Goal: Check status: Check status

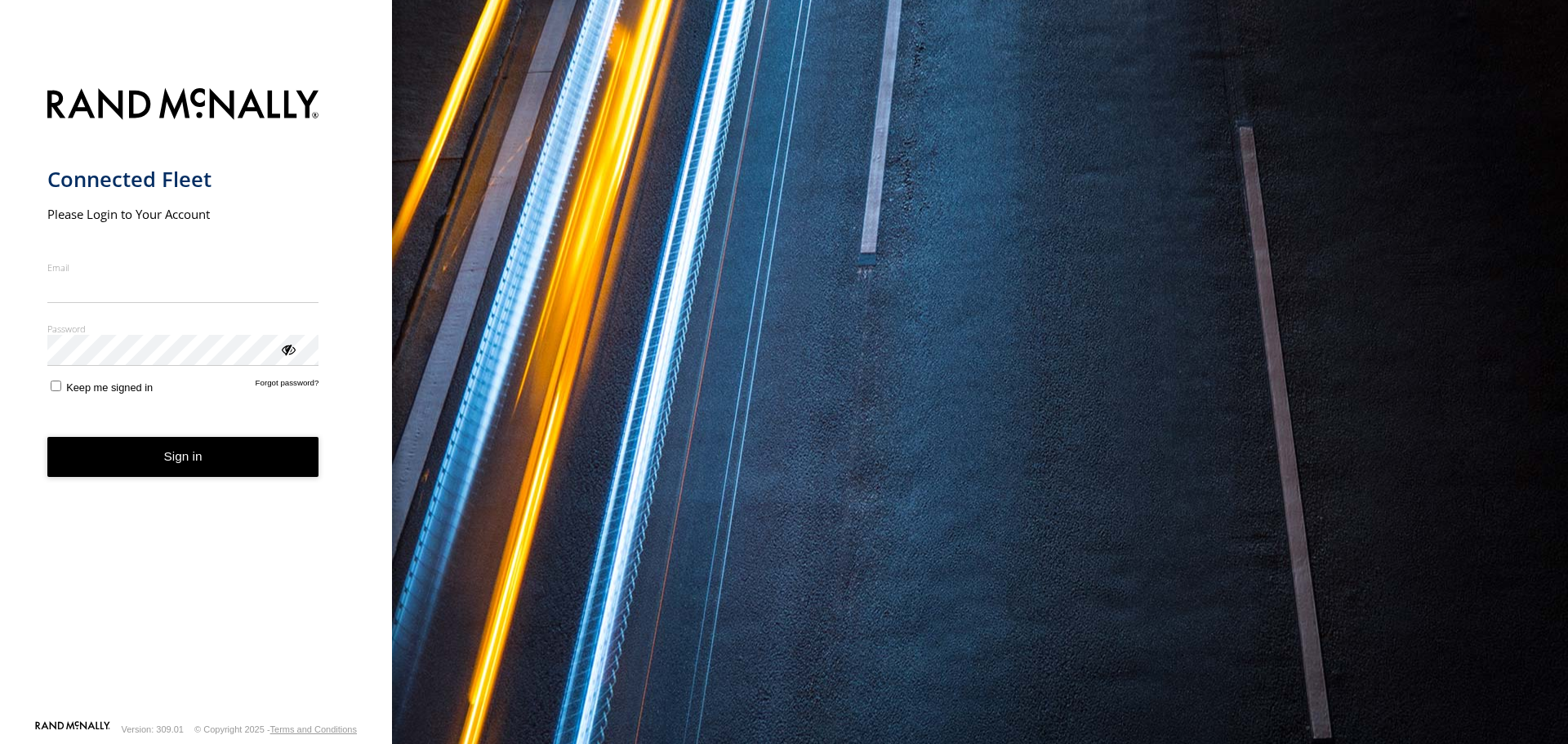
type input "**********"
click at [176, 464] on button "Sign in" at bounding box center [183, 457] width 272 height 40
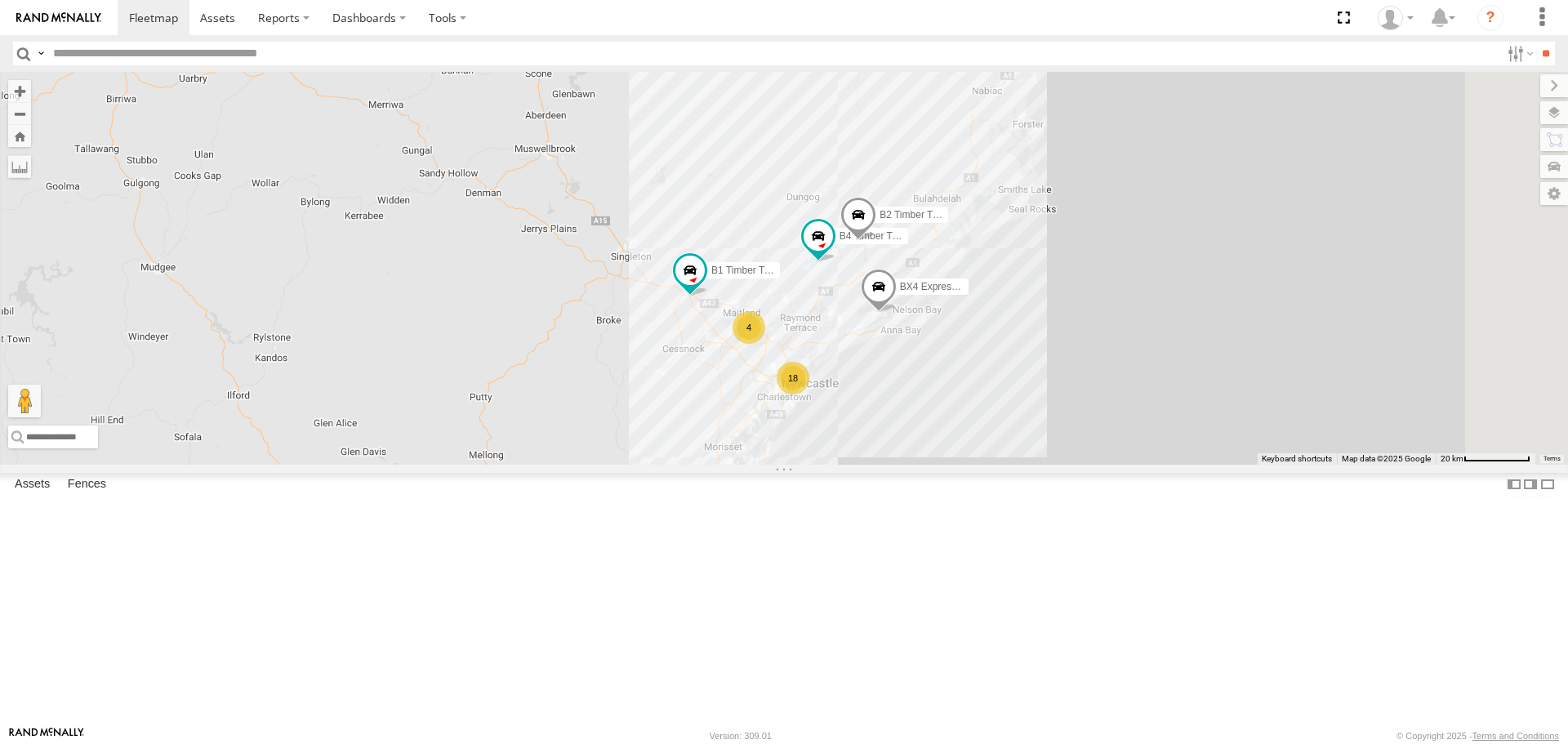
click at [0, 0] on div "LX1 Express Ute" at bounding box center [0, 0] width 0 height 0
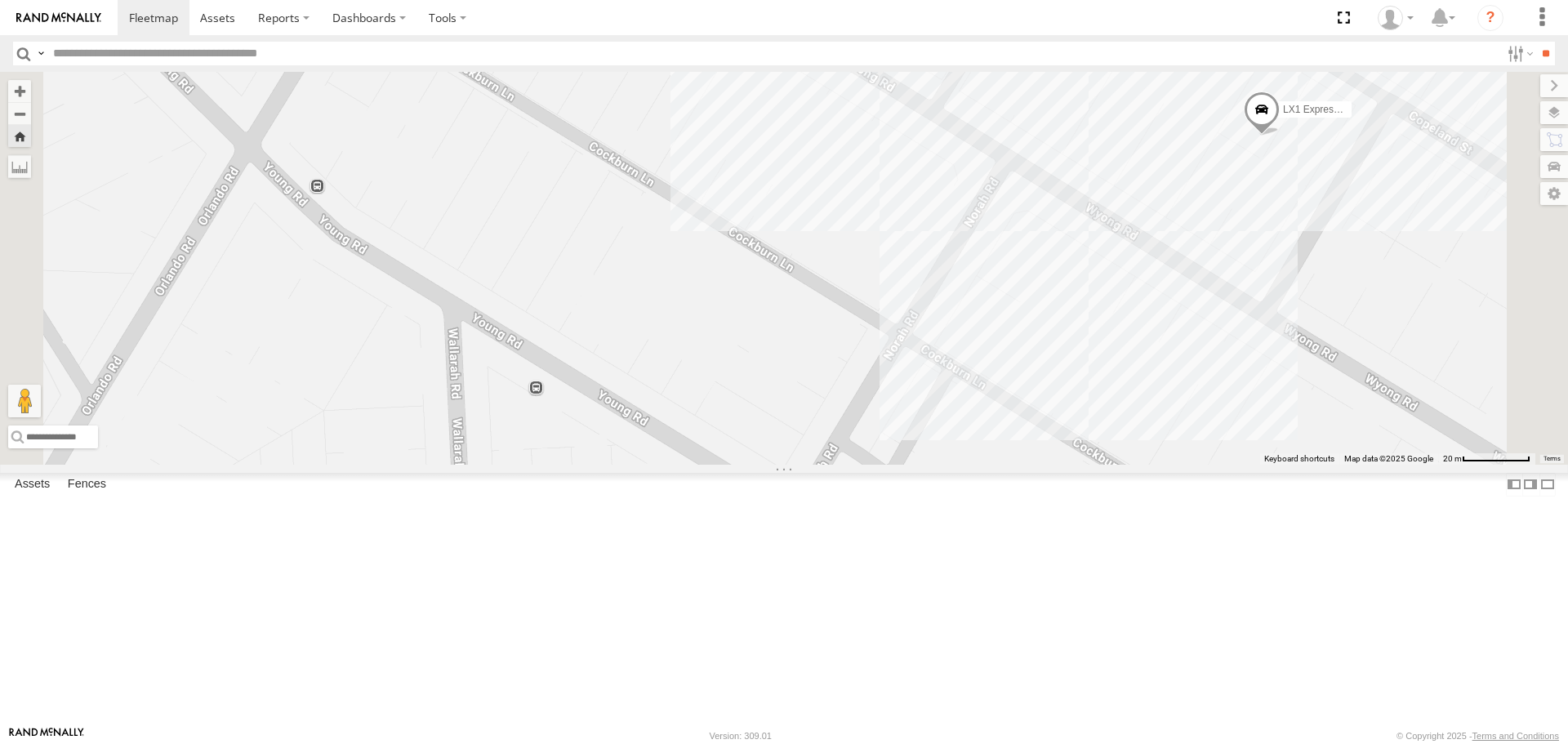
click at [0, 0] on div "LX3 Express Ute" at bounding box center [0, 0] width 0 height 0
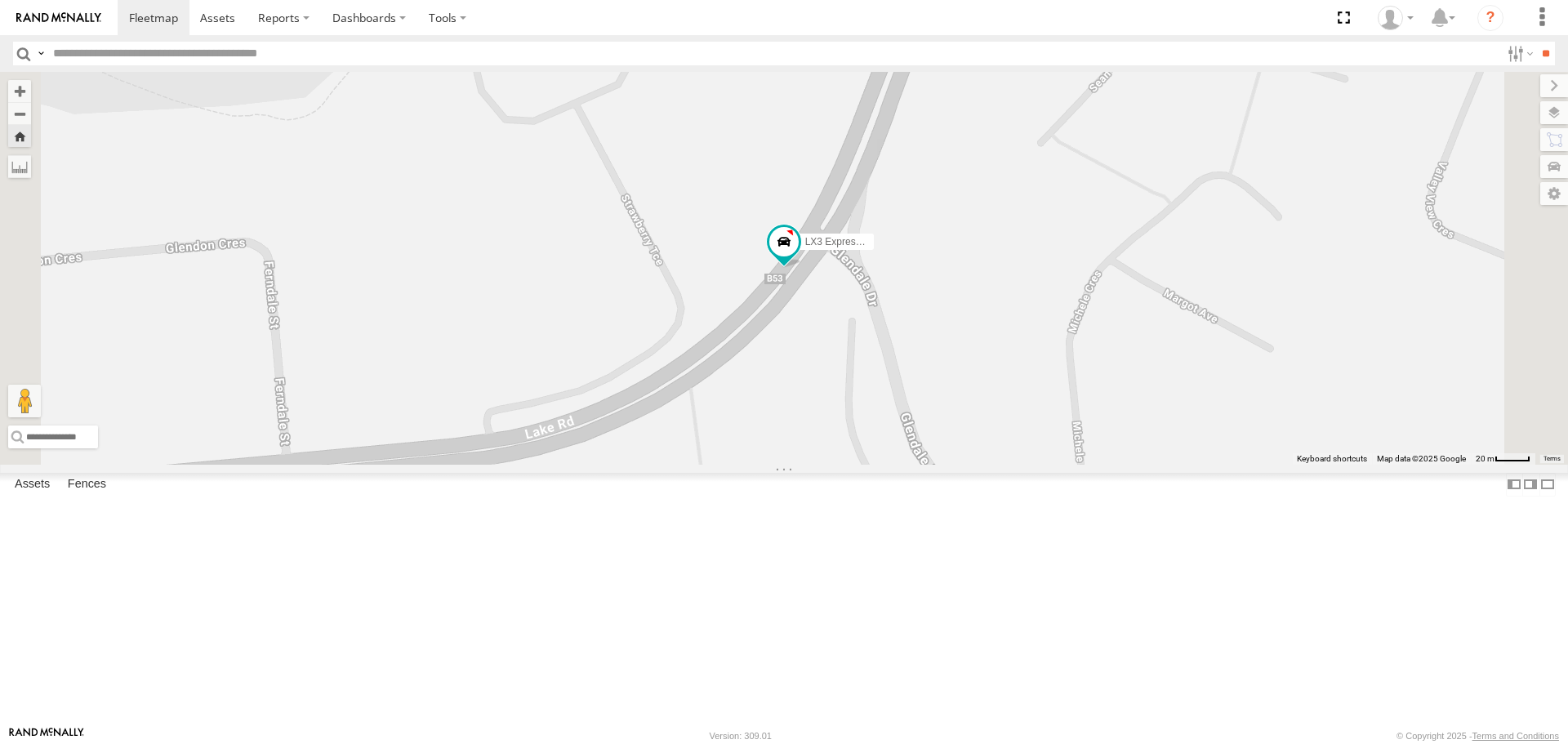
scroll to position [408, 0]
click at [0, 0] on div "Lambton Utes" at bounding box center [0, 0] width 0 height 0
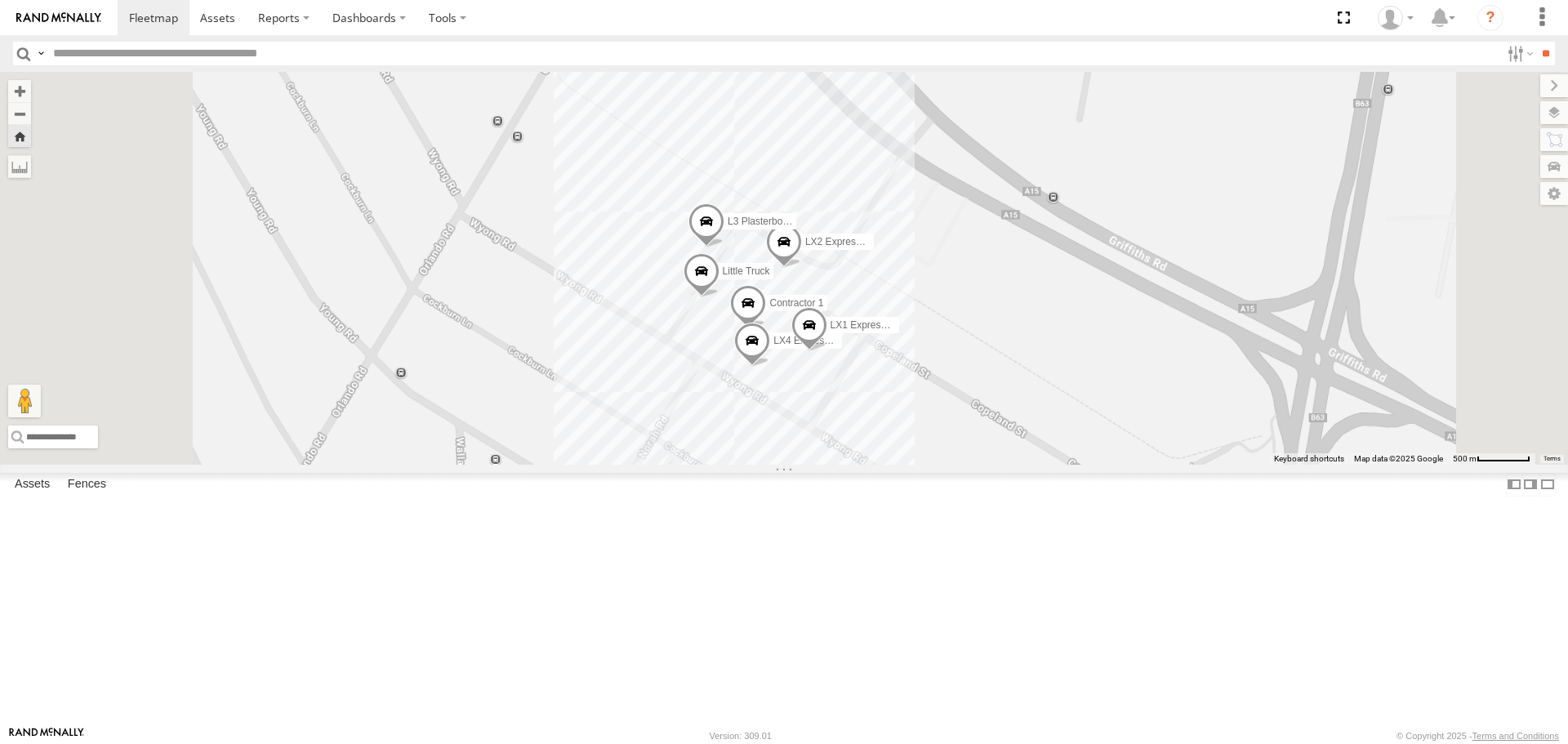
scroll to position [0, 0]
